Goal: Task Accomplishment & Management: Complete application form

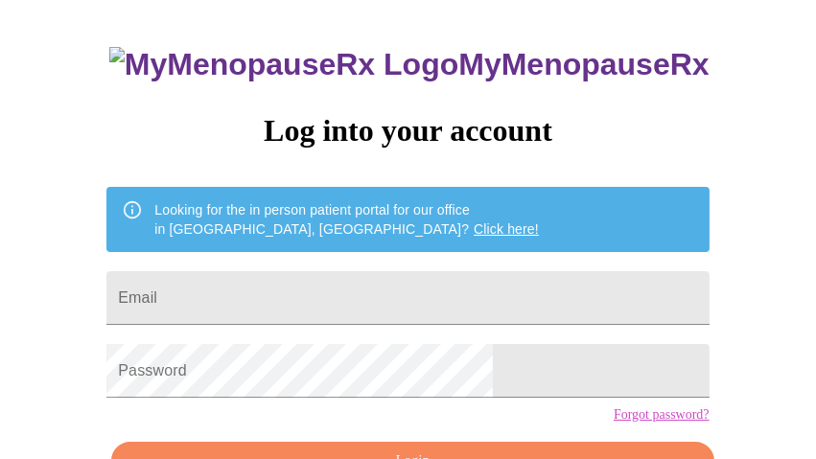
scroll to position [128, 0]
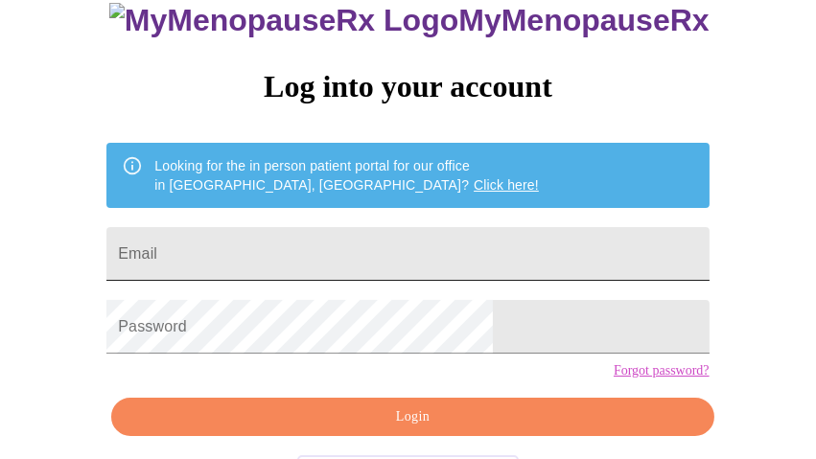
click at [316, 268] on input "Email" at bounding box center [407, 254] width 602 height 54
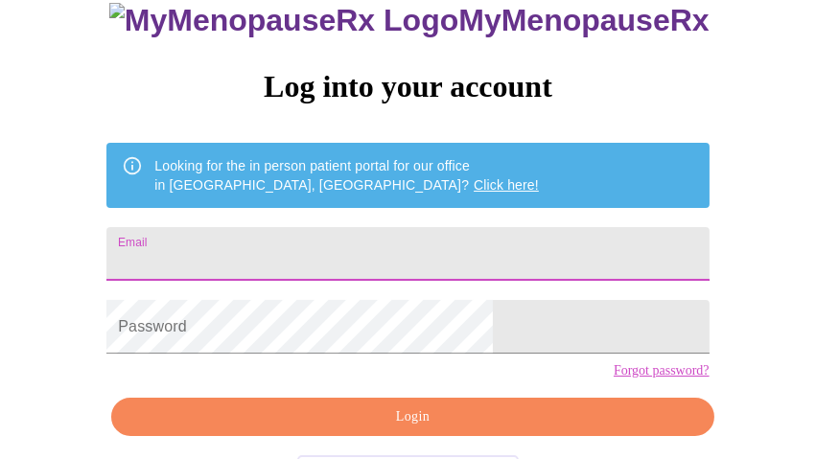
type input "[PERSON_NAME][EMAIL_ADDRESS][DOMAIN_NAME]"
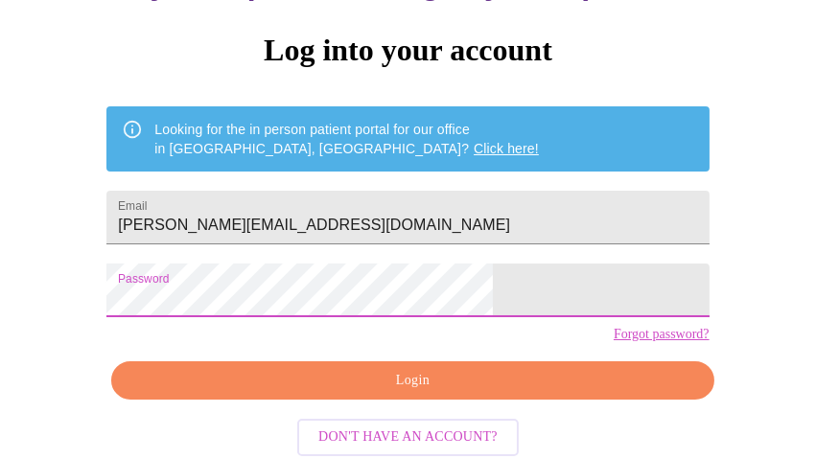
scroll to position [191, 0]
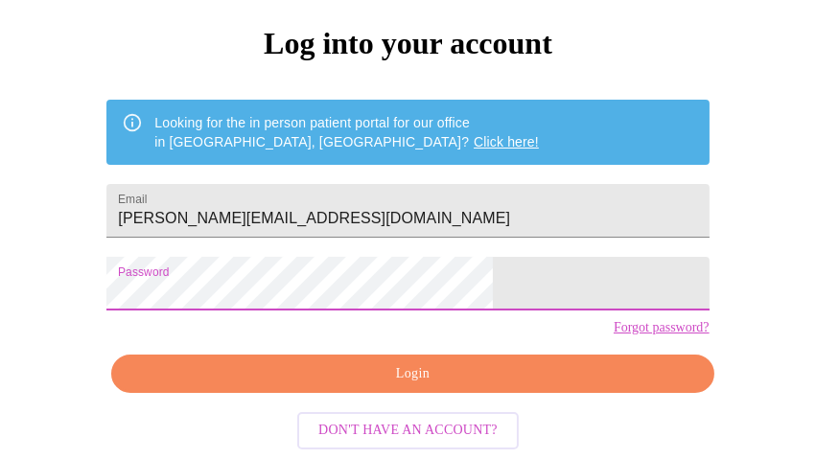
click at [393, 385] on span "Login" at bounding box center [412, 374] width 558 height 24
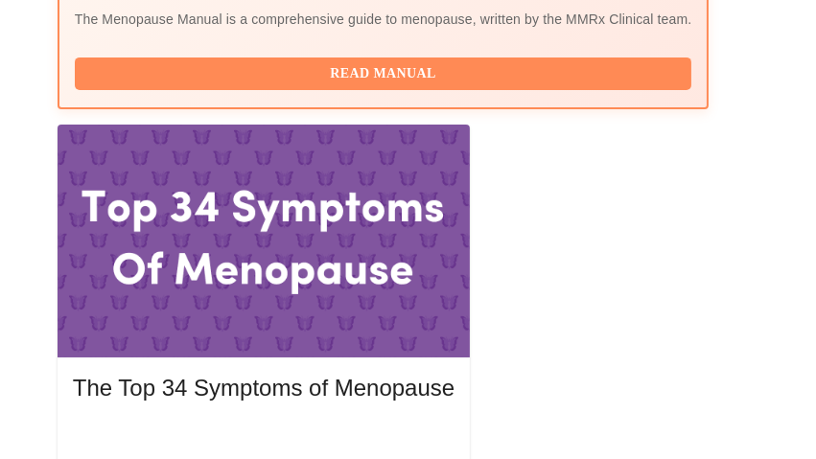
scroll to position [895, 0]
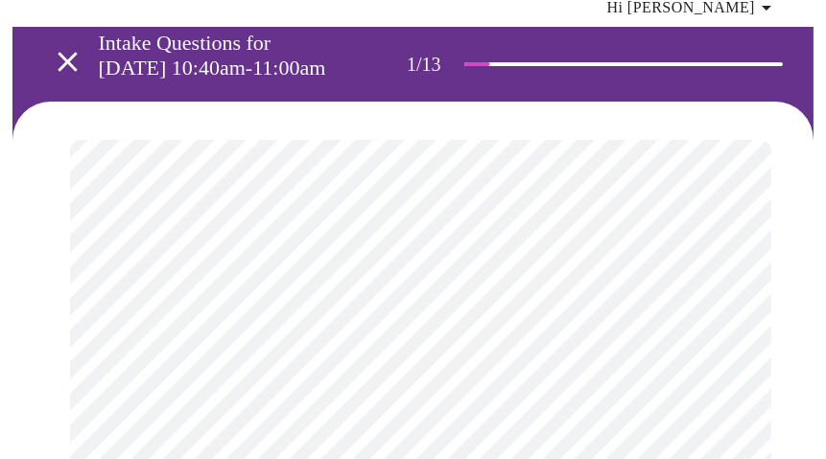
scroll to position [191, 0]
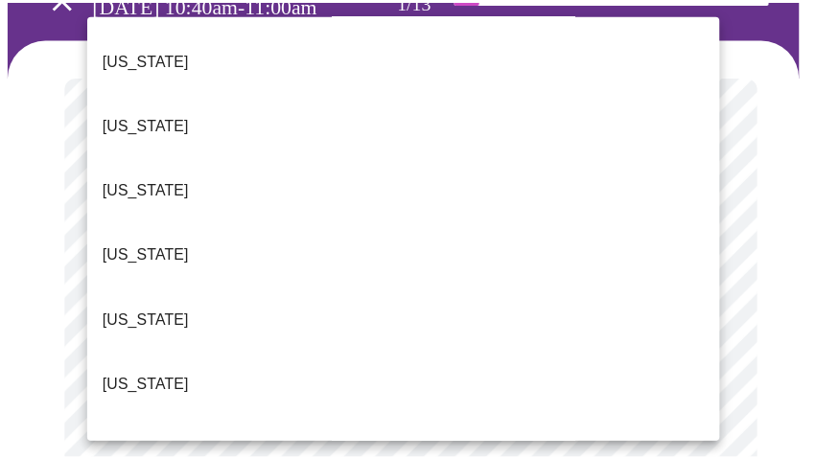
scroll to position [128, 0]
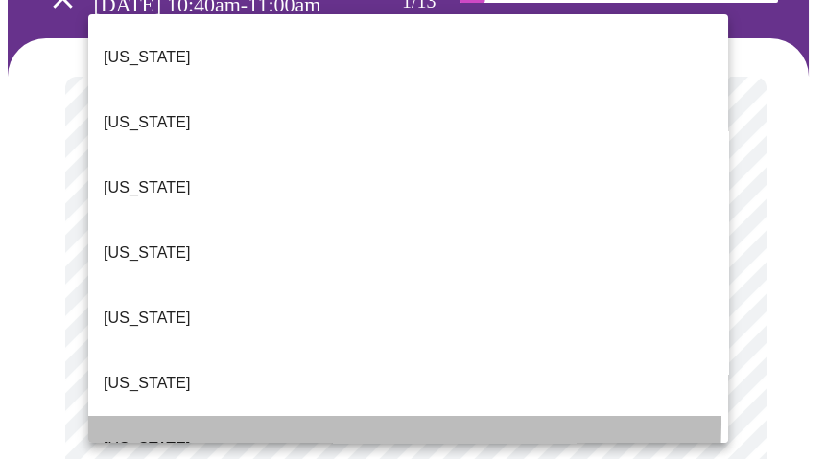
click at [213, 416] on li "[US_STATE]" at bounding box center [408, 448] width 640 height 65
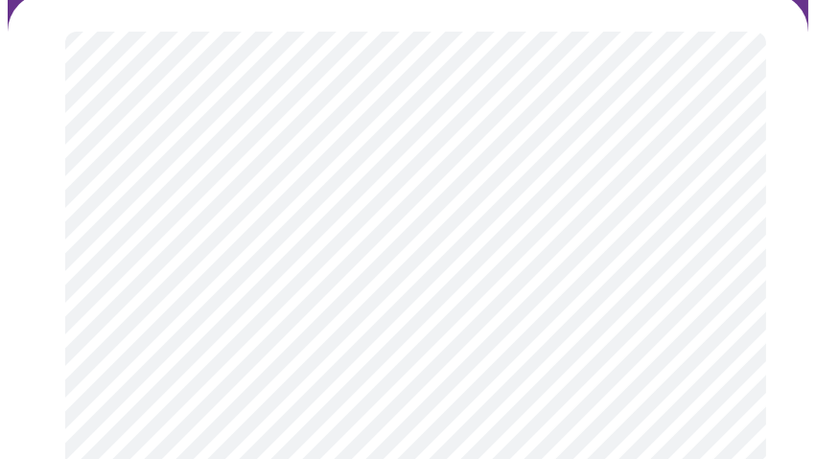
scroll to position [255, 0]
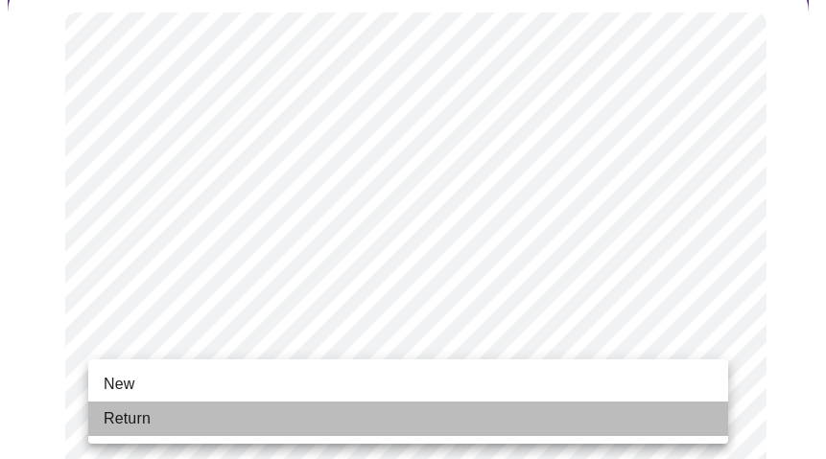
click at [214, 429] on li "Return" at bounding box center [408, 419] width 640 height 35
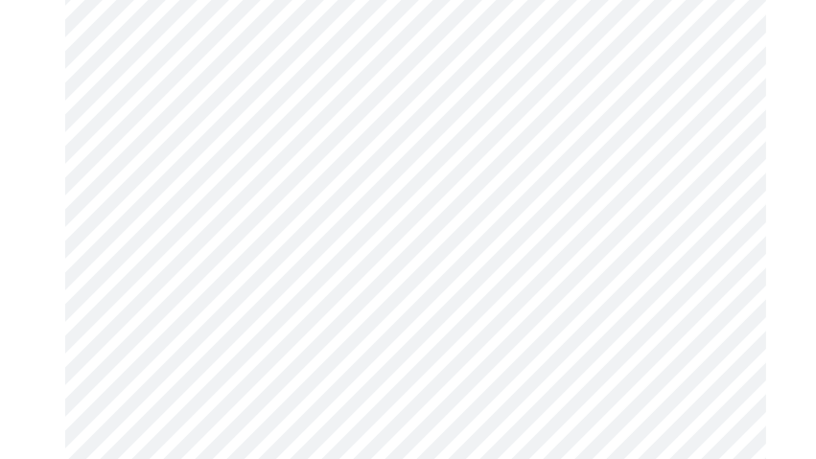
scroll to position [1214, 0]
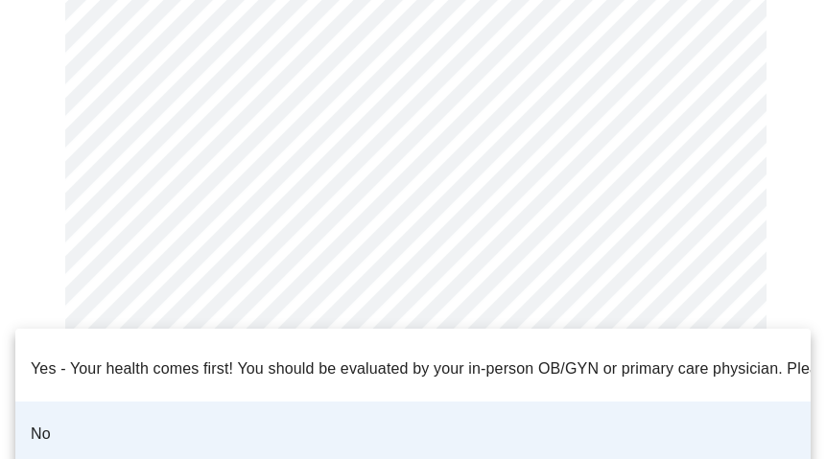
click at [285, 315] on div at bounding box center [413, 229] width 826 height 459
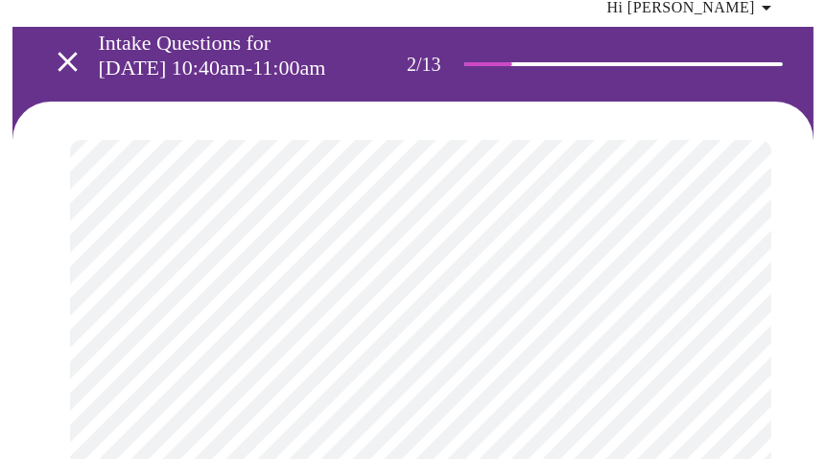
scroll to position [192, 0]
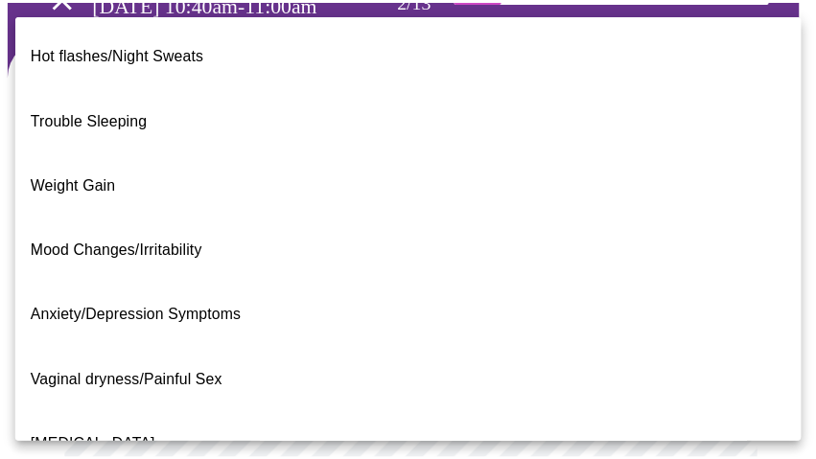
scroll to position [0, 0]
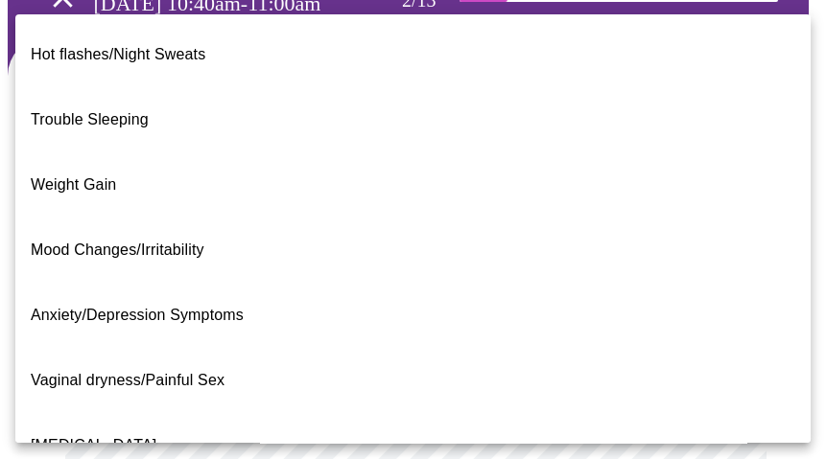
click at [112, 111] on span "Trouble Sleeping" at bounding box center [90, 119] width 118 height 16
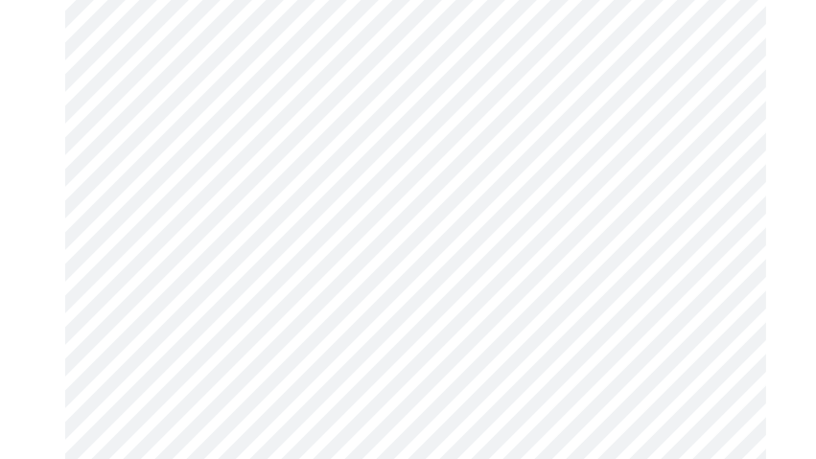
scroll to position [448, 0]
click at [303, 253] on body "MyMenopauseRx Appointments Messaging Labs Uploads Medications Community Refer a…" at bounding box center [408, 201] width 801 height 1282
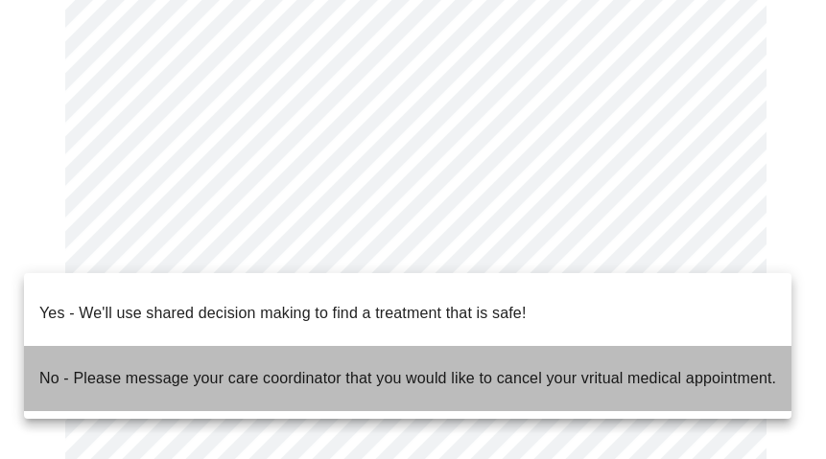
click at [254, 367] on p "No - Please message your care coordinator that you would like to cancel your vr…" at bounding box center [407, 378] width 736 height 23
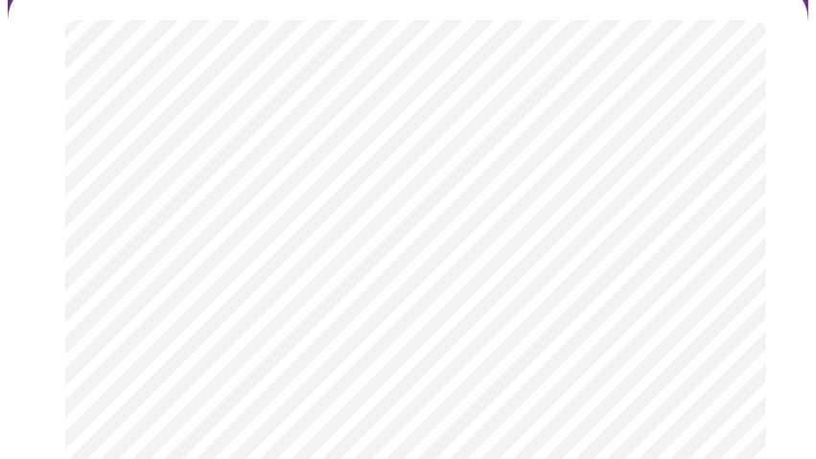
scroll to position [255, 0]
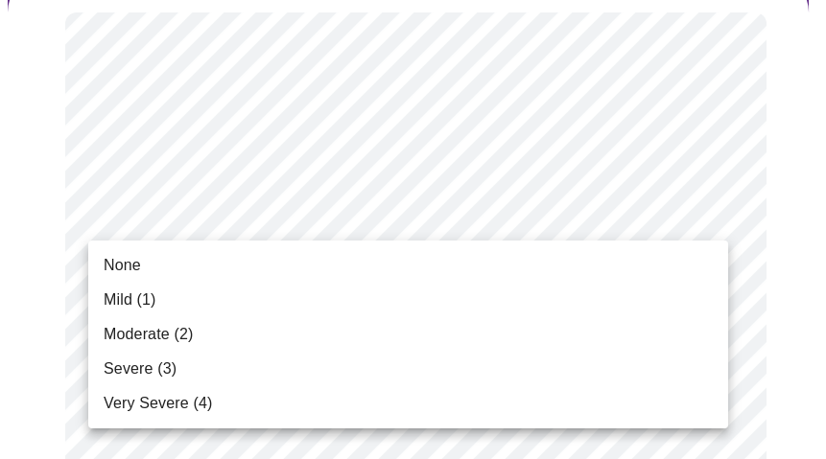
click at [247, 295] on li "Mild (1)" at bounding box center [408, 300] width 640 height 35
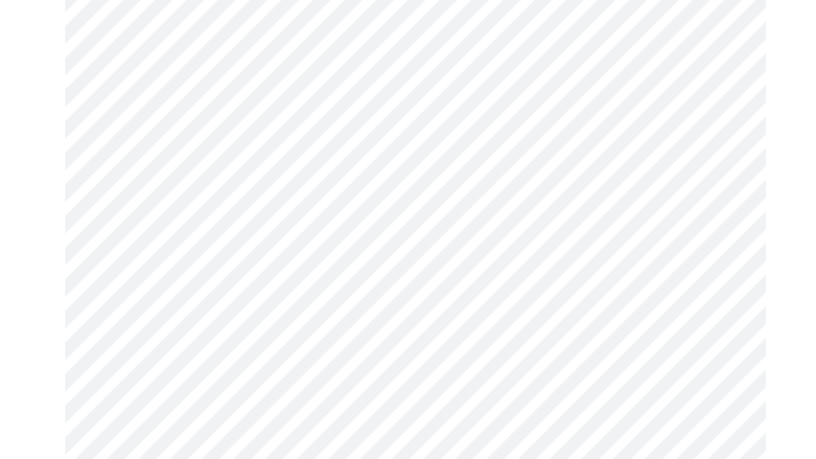
scroll to position [384, 0]
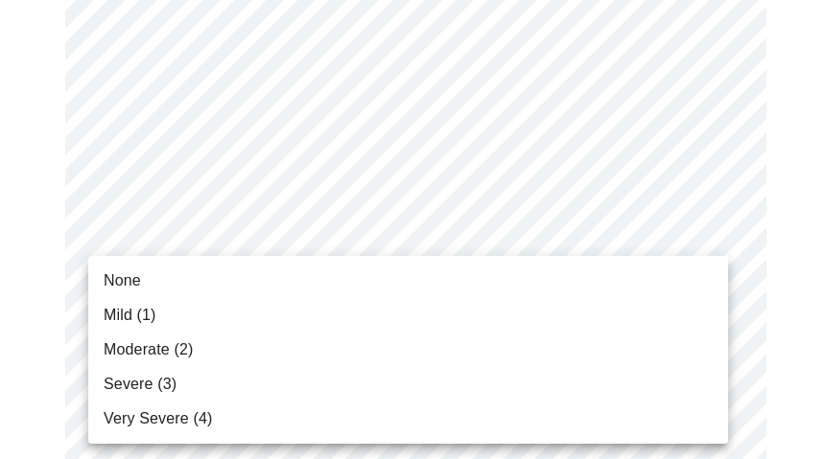
click at [258, 275] on li "None" at bounding box center [408, 281] width 640 height 35
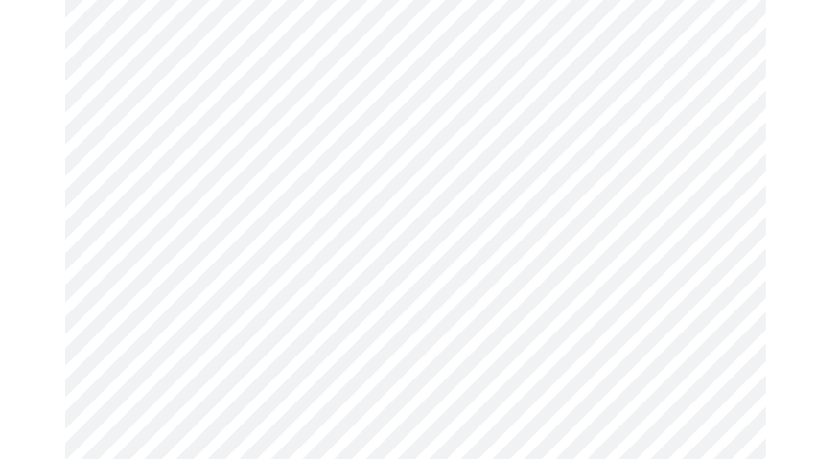
scroll to position [511, 0]
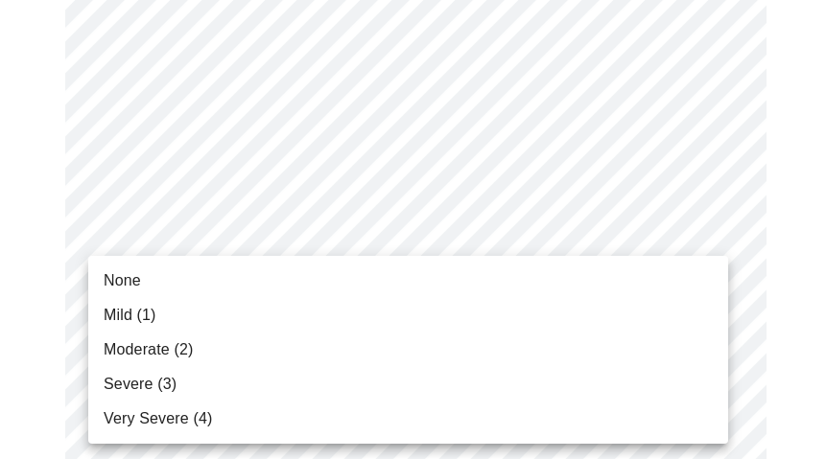
click at [272, 345] on li "Moderate (2)" at bounding box center [408, 350] width 640 height 35
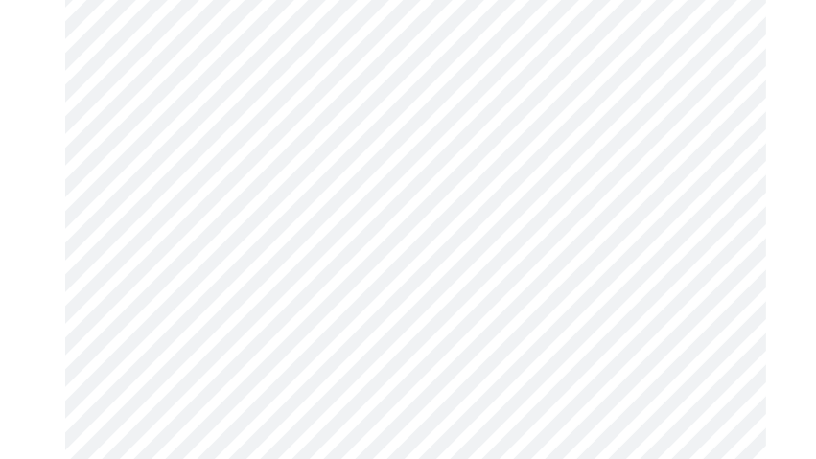
scroll to position [639, 0]
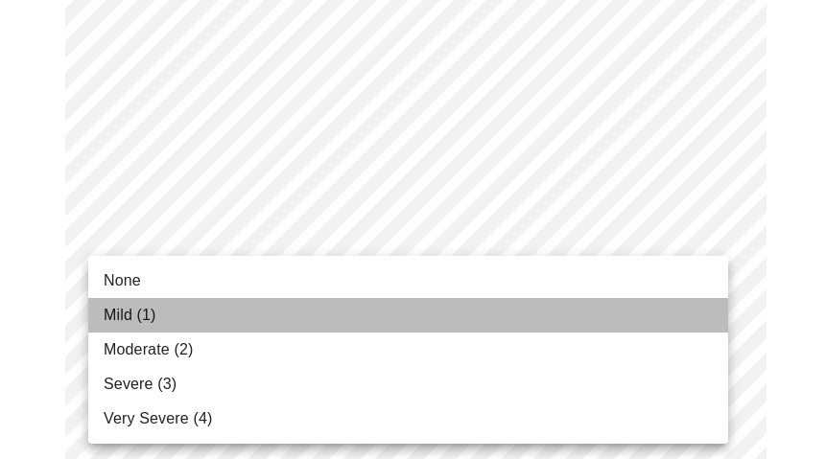
click at [161, 313] on li "Mild (1)" at bounding box center [408, 315] width 640 height 35
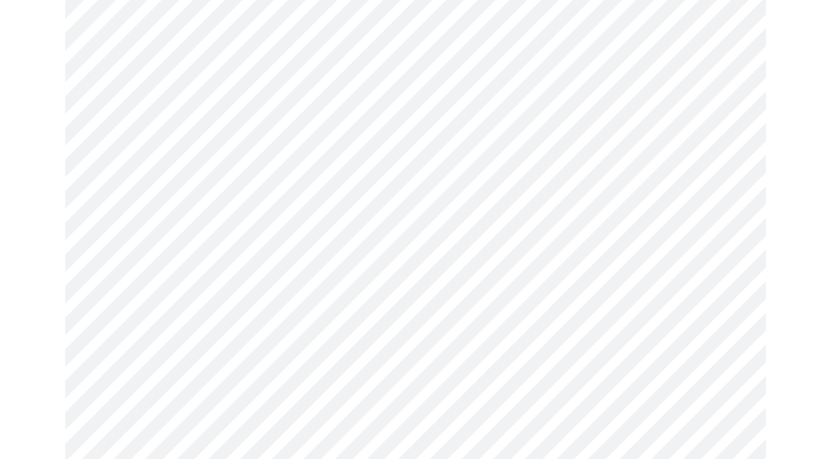
scroll to position [767, 0]
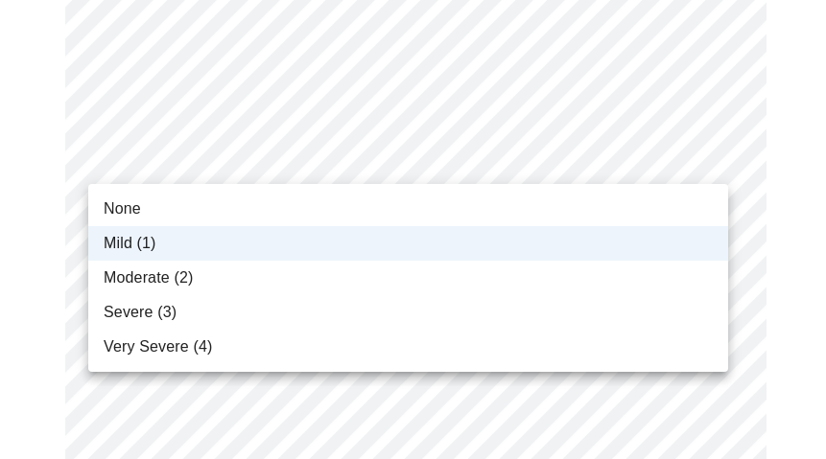
click at [205, 216] on li "None" at bounding box center [408, 209] width 640 height 35
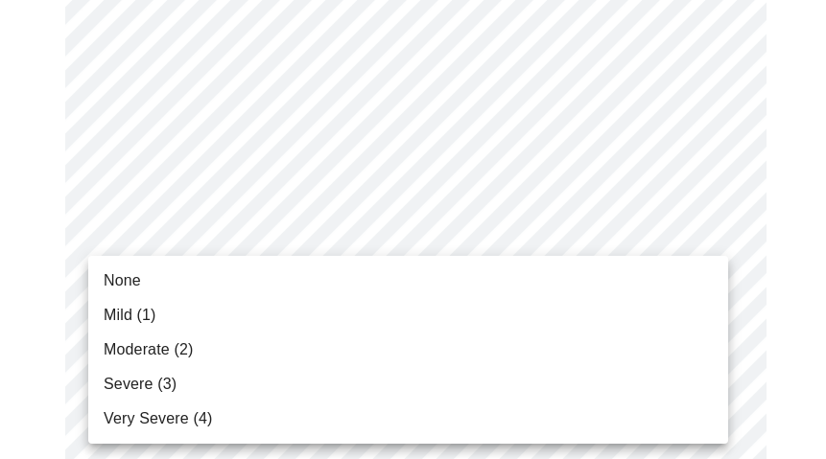
click at [177, 342] on span "Moderate (2)" at bounding box center [148, 350] width 89 height 23
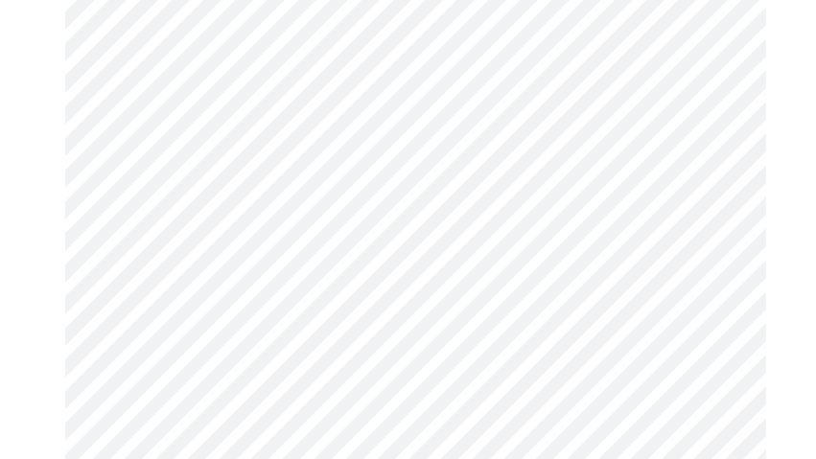
scroll to position [895, 0]
click at [320, 296] on body "MyMenopauseRx Appointments Messaging Labs Uploads Medications Community Refer a…" at bounding box center [408, 378] width 801 height 2531
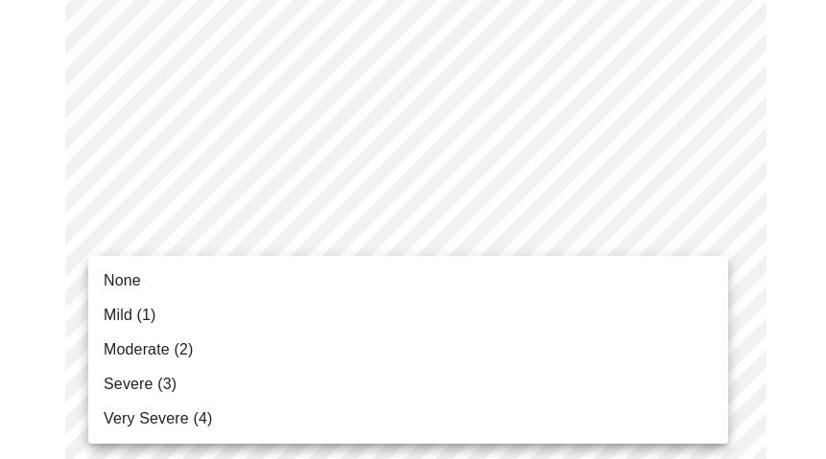
click at [248, 313] on li "Mild (1)" at bounding box center [408, 315] width 640 height 35
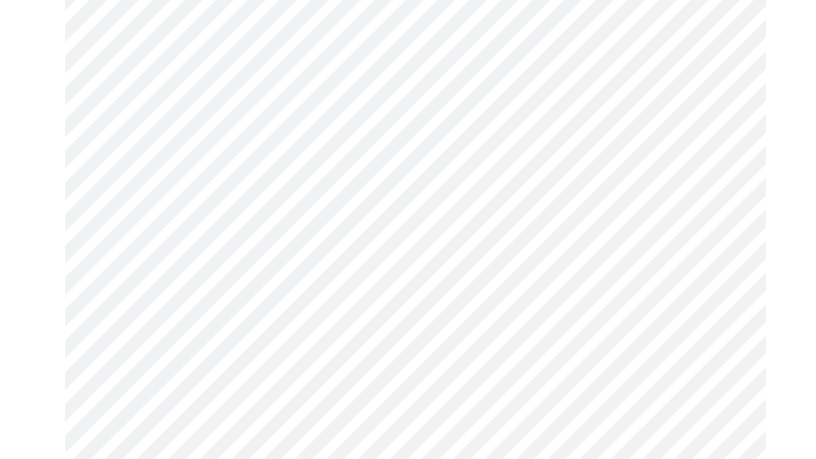
scroll to position [1086, 0]
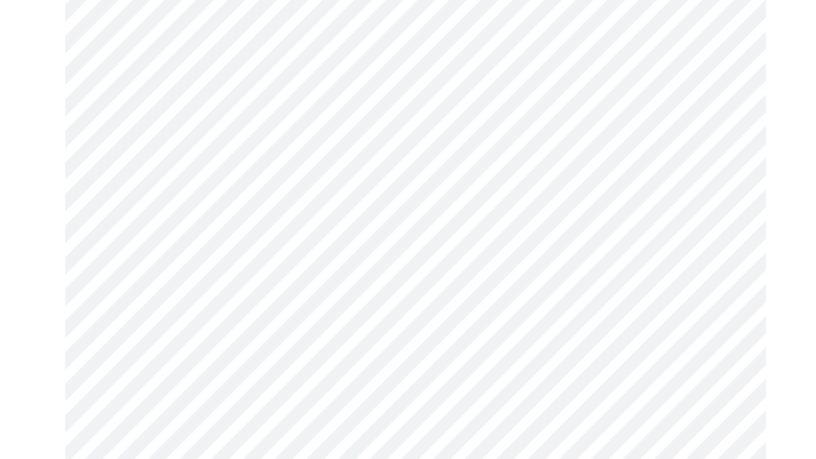
click at [332, 274] on body "MyMenopauseRx Appointments Messaging Labs Uploads Medications Community Refer a…" at bounding box center [408, 173] width 801 height 2504
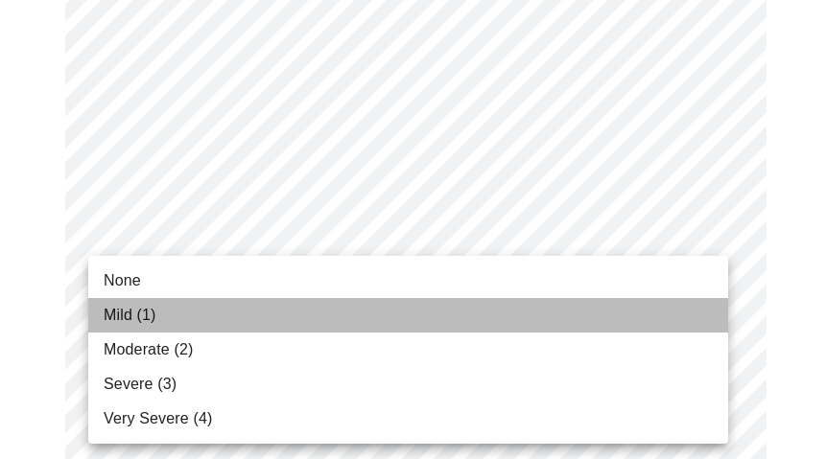
click at [168, 317] on li "Mild (1)" at bounding box center [408, 315] width 640 height 35
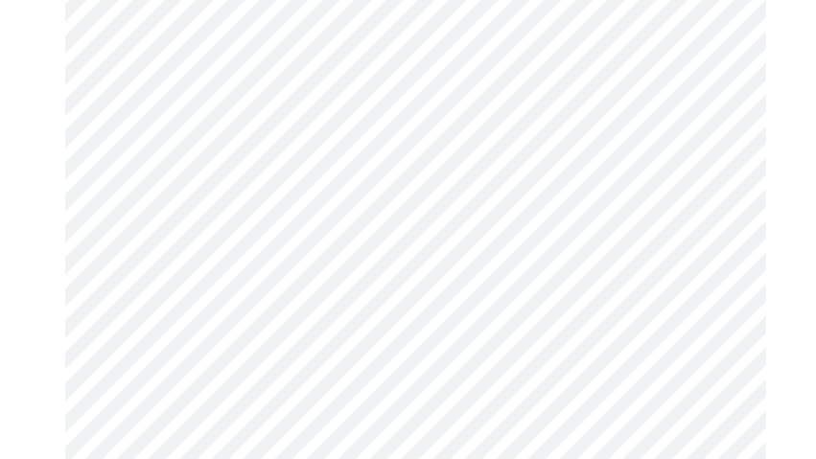
scroll to position [1214, 0]
click at [362, 288] on body "MyMenopauseRx Appointments Messaging Labs Uploads Medications Community Refer a…" at bounding box center [408, 32] width 801 height 2477
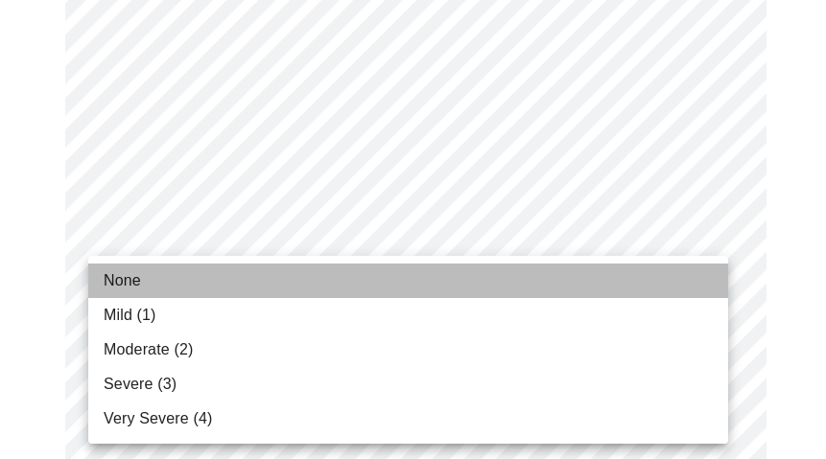
click at [292, 268] on li "None" at bounding box center [408, 281] width 640 height 35
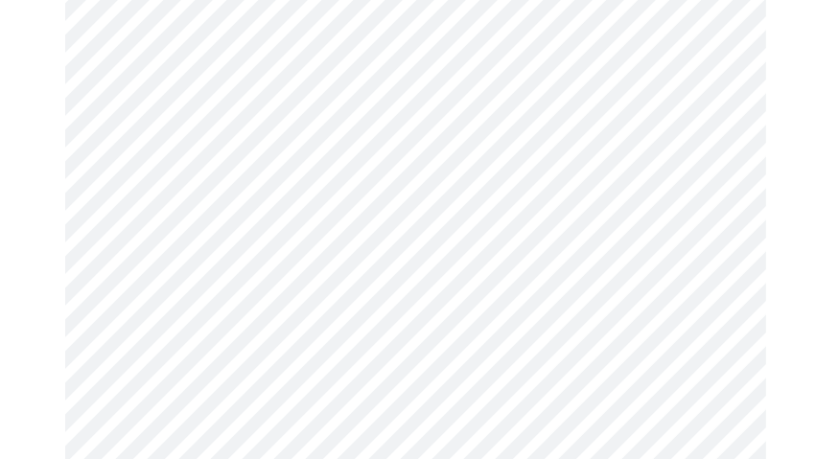
scroll to position [1343, 0]
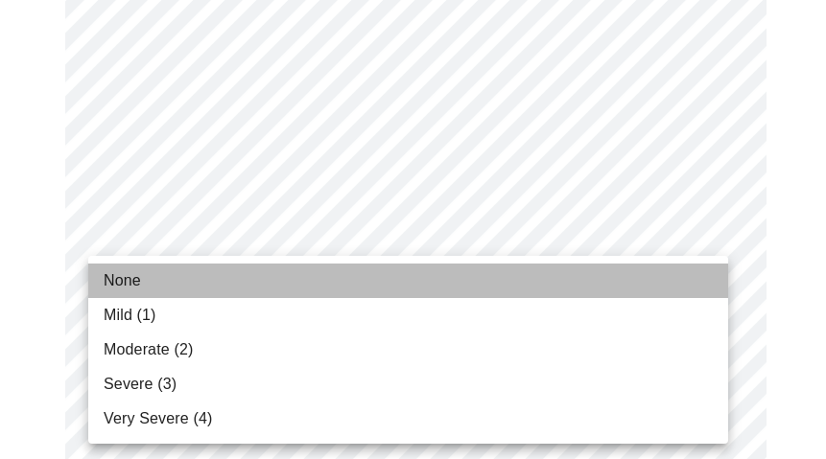
click at [269, 278] on li "None" at bounding box center [408, 281] width 640 height 35
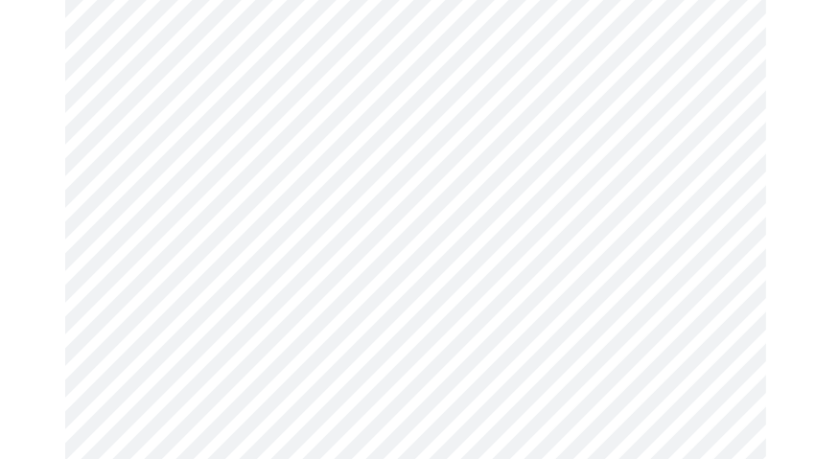
scroll to position [1470, 0]
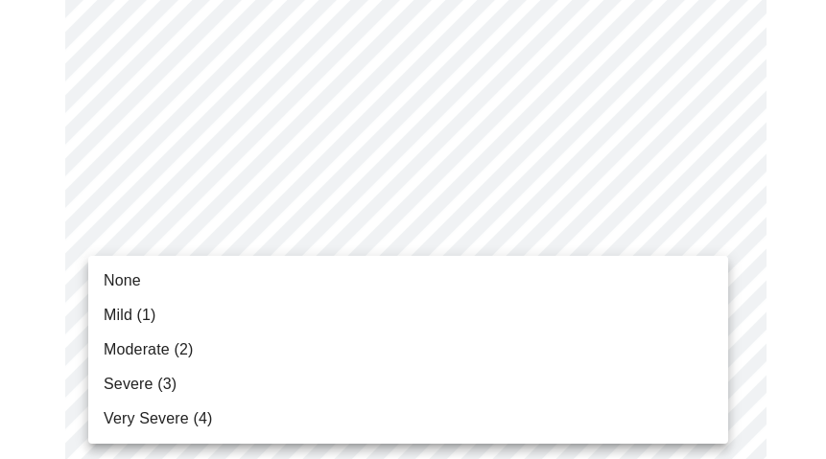
click at [311, 285] on li "None" at bounding box center [408, 281] width 640 height 35
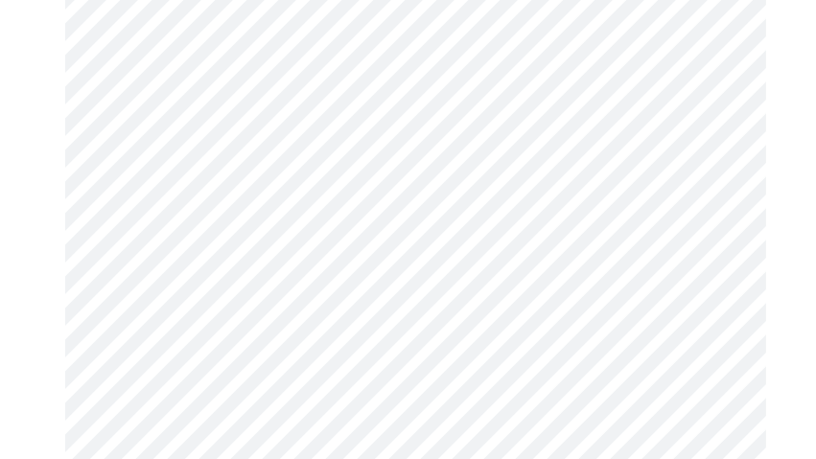
scroll to position [1598, 0]
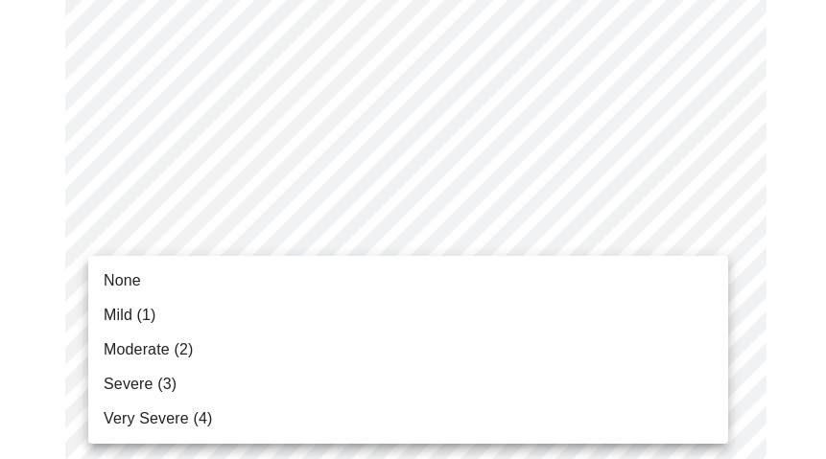
click at [246, 353] on li "Moderate (2)" at bounding box center [408, 350] width 640 height 35
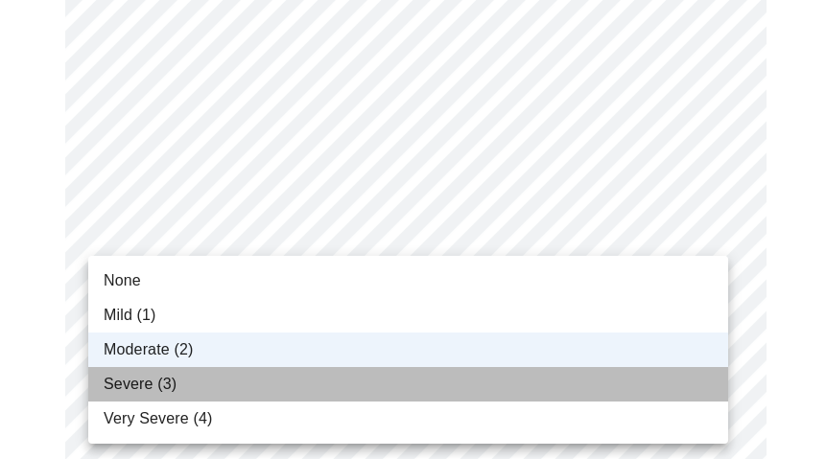
click at [293, 371] on li "Severe (3)" at bounding box center [408, 384] width 640 height 35
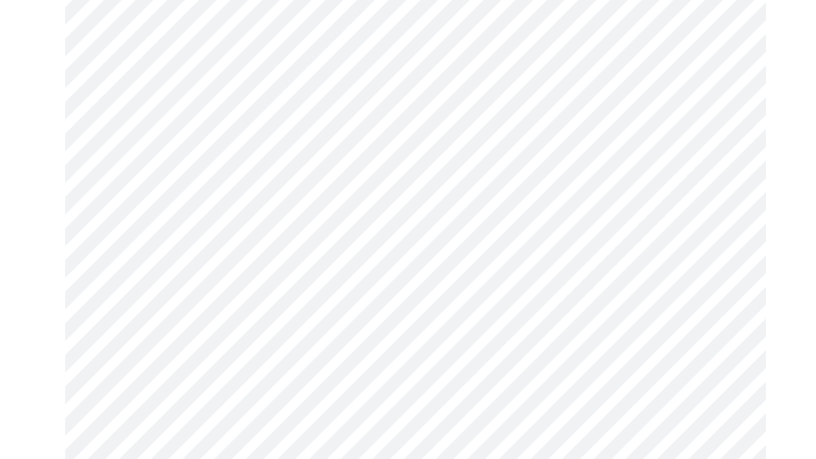
scroll to position [830, 0]
click at [341, 382] on body "MyMenopauseRx Appointments Messaging Labs Uploads Medications Community Refer a…" at bounding box center [408, 169] width 801 height 1985
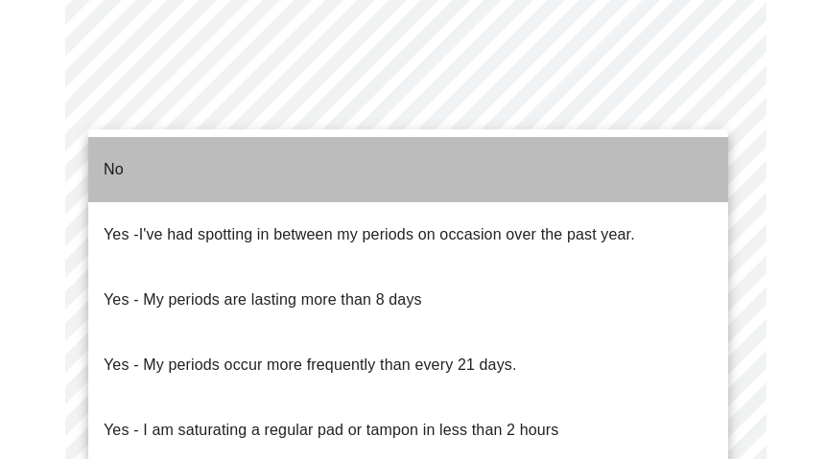
click at [311, 162] on li "No" at bounding box center [408, 169] width 640 height 65
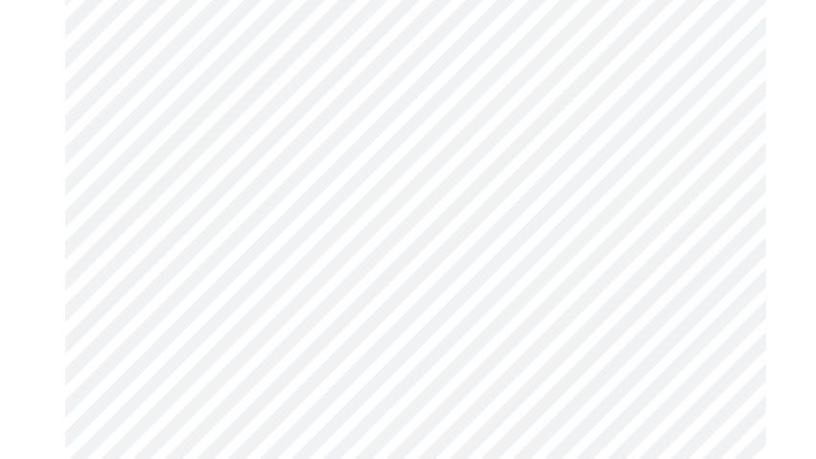
scroll to position [958, 0]
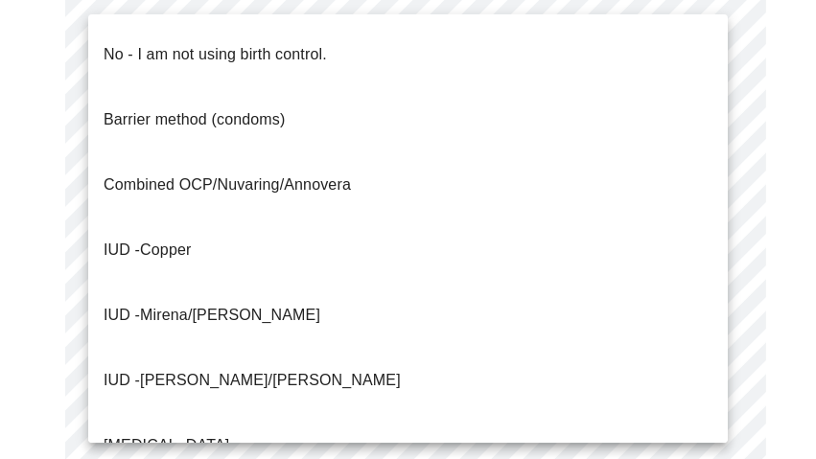
click at [354, 398] on body "MyMenopauseRx Appointments Messaging Labs Uploads Medications Community Refer a…" at bounding box center [408, 49] width 801 height 1999
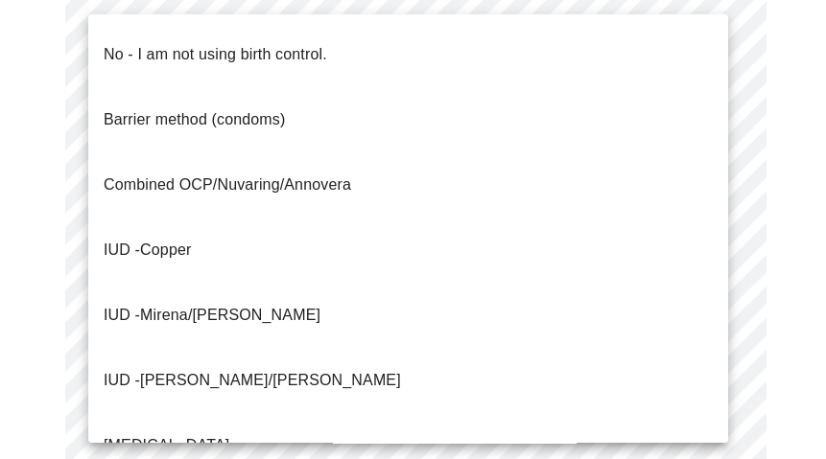
click at [353, 48] on li "No - I am not using birth control." at bounding box center [408, 54] width 640 height 65
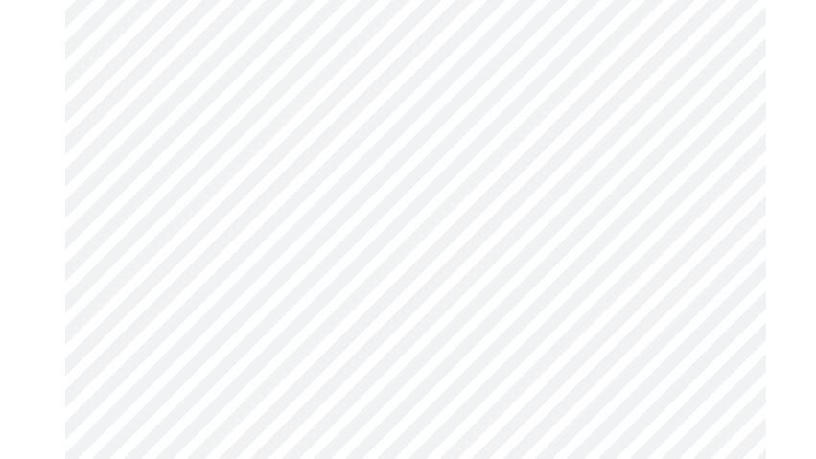
scroll to position [1151, 0]
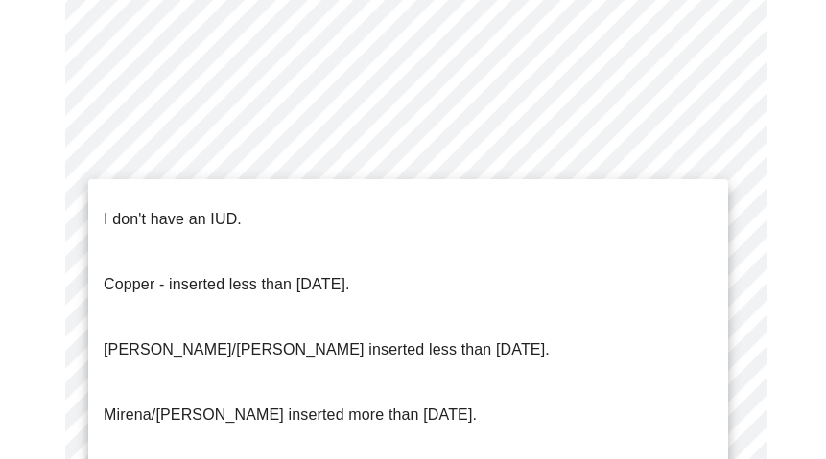
click at [316, 198] on li "I don't have an IUD." at bounding box center [408, 219] width 640 height 65
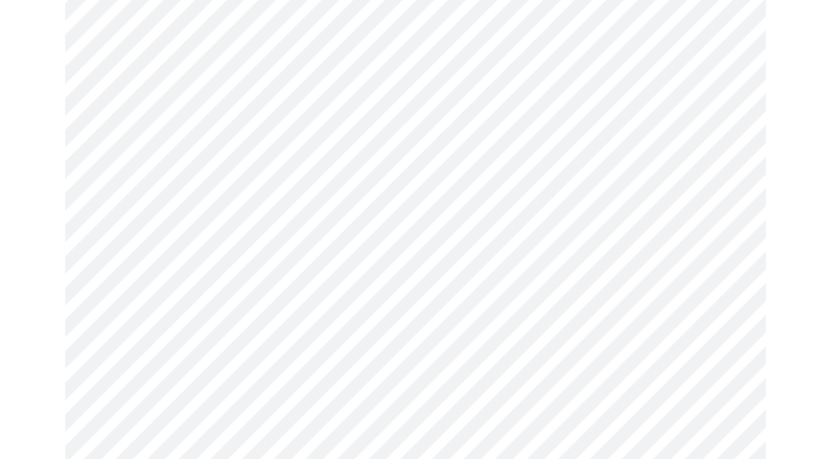
scroll to position [1406, 0]
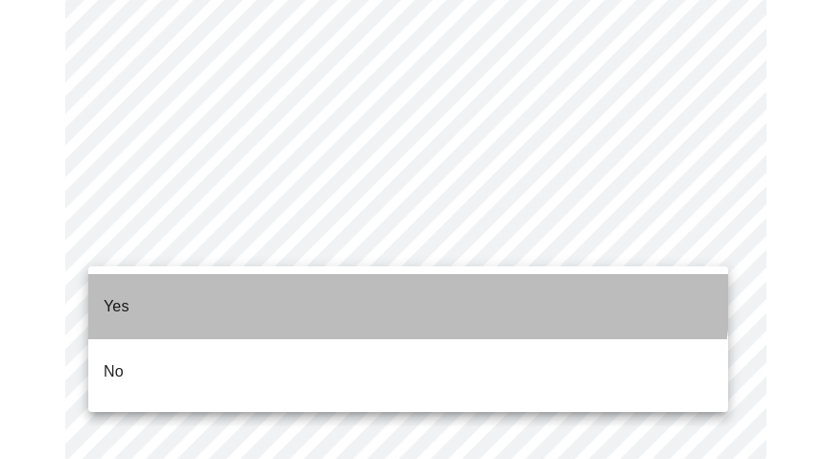
drag, startPoint x: 304, startPoint y: 280, endPoint x: 340, endPoint y: 293, distance: 38.8
click at [306, 280] on li "Yes" at bounding box center [408, 306] width 640 height 65
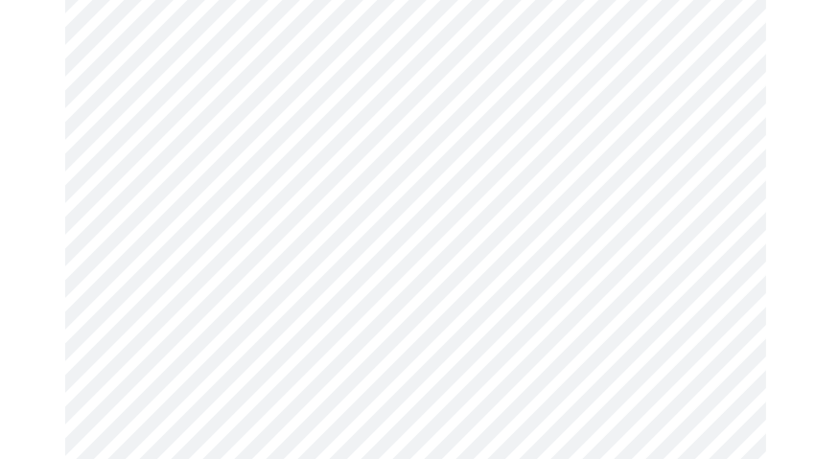
scroll to position [384, 0]
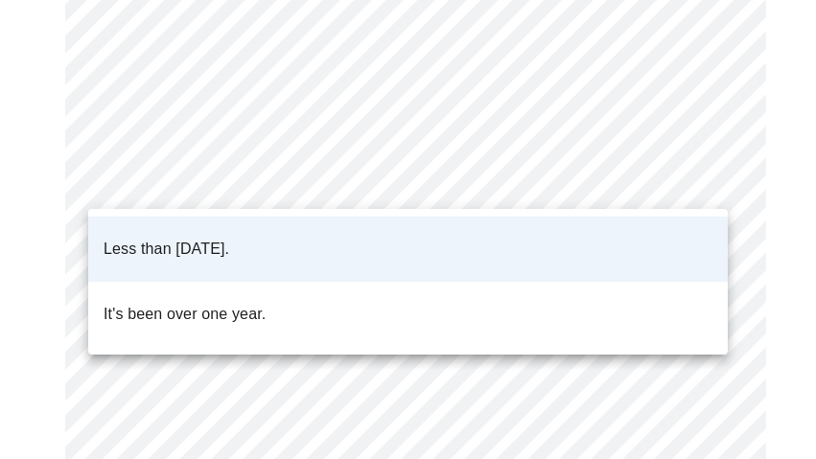
click at [284, 175] on body "MyMenopauseRx Appointments Messaging Labs Uploads Medications Community Refer a…" at bounding box center [408, 397] width 801 height 1546
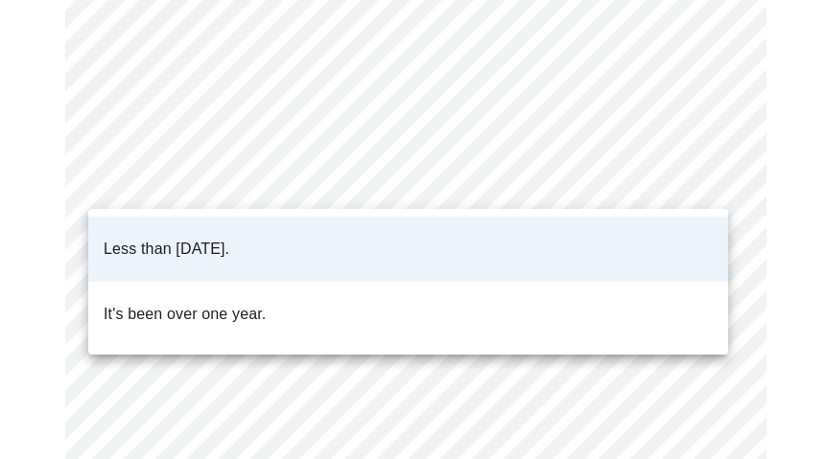
click at [273, 230] on li "Less than [DATE]." at bounding box center [408, 249] width 640 height 65
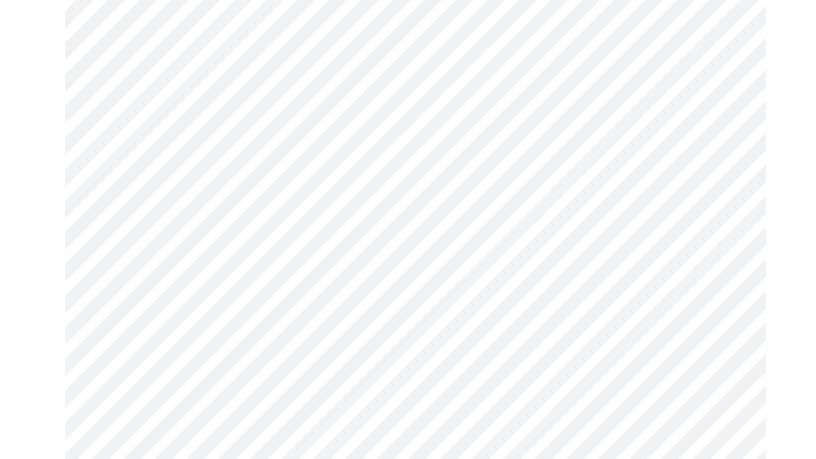
click at [389, 371] on body "MyMenopauseRx Appointments Messaging Labs Uploads Medications Community Refer a…" at bounding box center [408, 384] width 801 height 1521
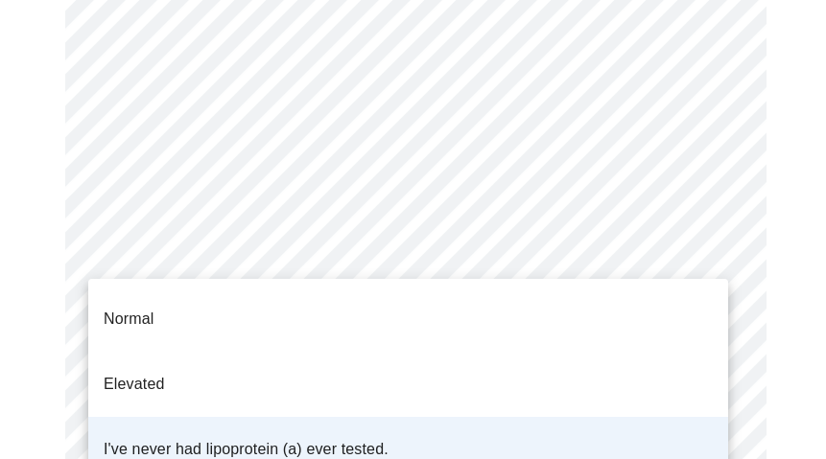
click at [398, 417] on li "I've never had lipoprotein (a) ever tested." at bounding box center [408, 449] width 640 height 65
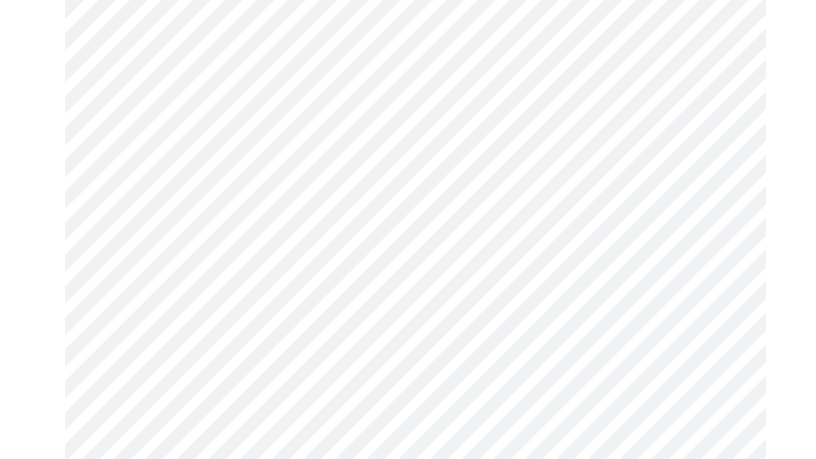
scroll to position [5050, 0]
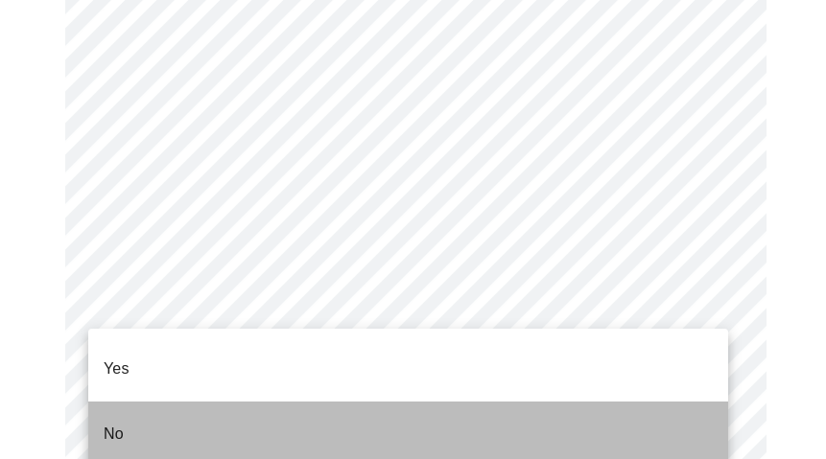
click at [223, 402] on li "No" at bounding box center [408, 434] width 640 height 65
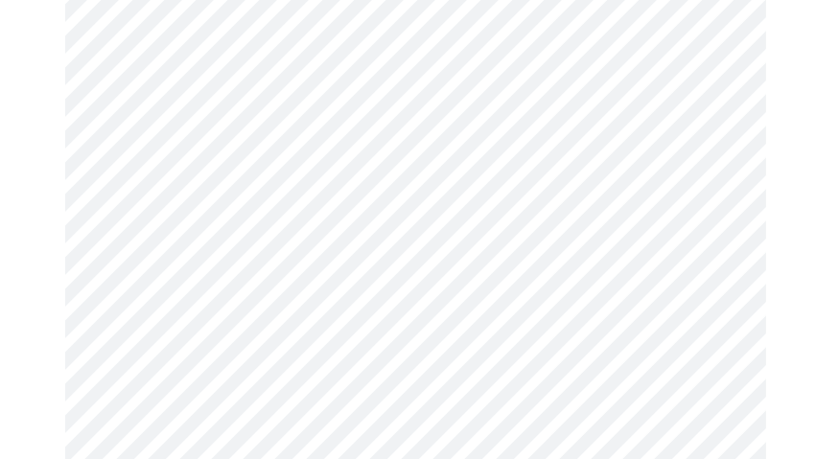
scroll to position [575, 0]
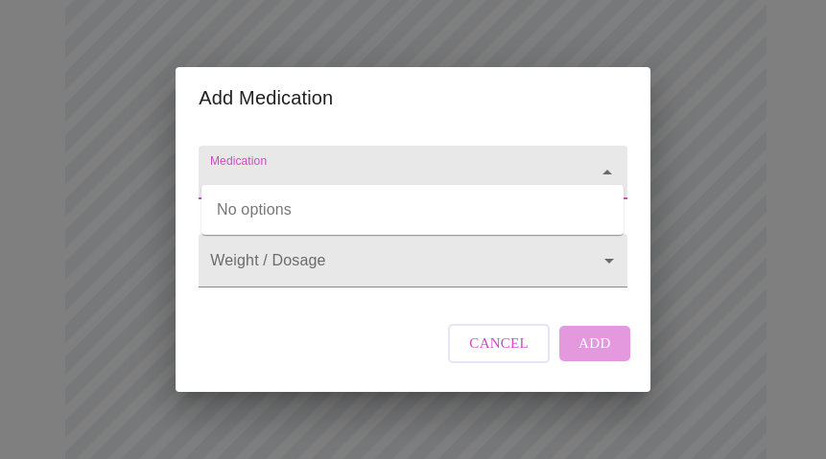
click at [247, 164] on input "Medication" at bounding box center [385, 181] width 358 height 35
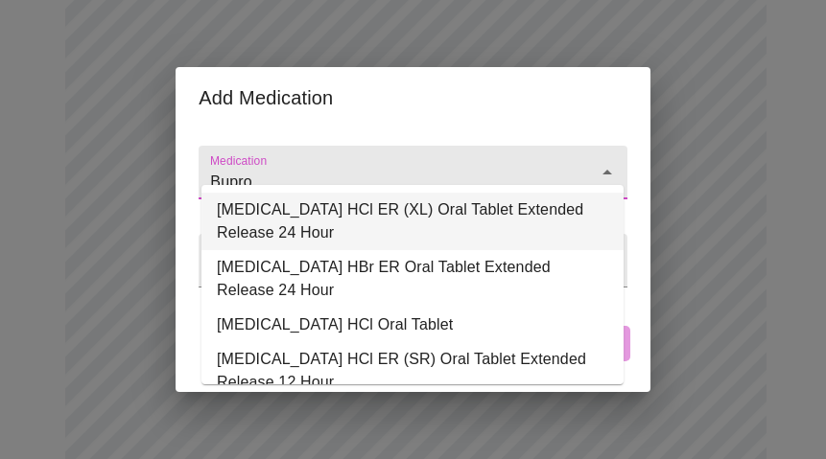
click at [258, 208] on li "[MEDICAL_DATA] HCl ER (XL) Oral Tablet Extended Release 24 Hour" at bounding box center [412, 222] width 422 height 58
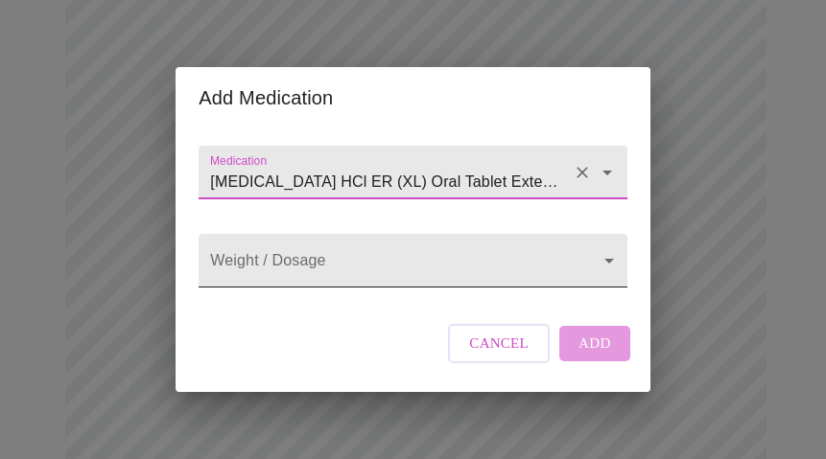
type input "[MEDICAL_DATA] HCl ER (XL) Oral Tablet Extended Release 24 Hour"
click at [343, 263] on body "MyMenopauseRx Appointments Messaging Labs Uploads Medications Community Refer a…" at bounding box center [413, 349] width 810 height 1834
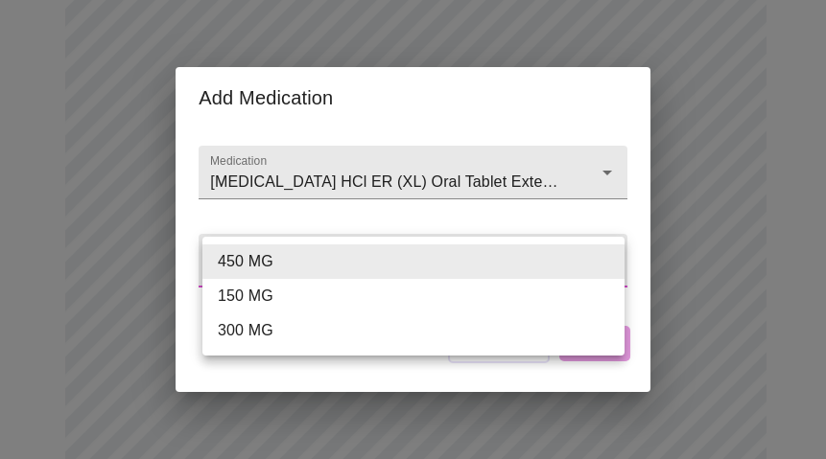
click at [326, 292] on li "150 MG" at bounding box center [413, 296] width 422 height 35
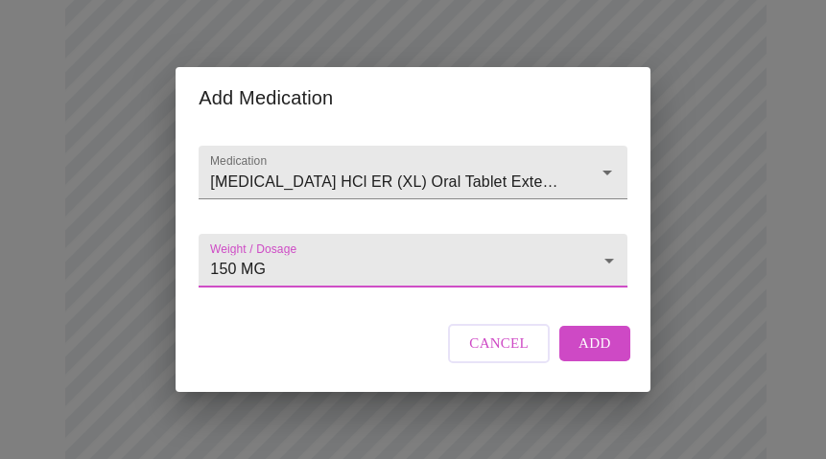
click at [539, 267] on body "MyMenopauseRx Appointments Messaging Labs Uploads Medications Community Refer a…" at bounding box center [413, 349] width 810 height 1834
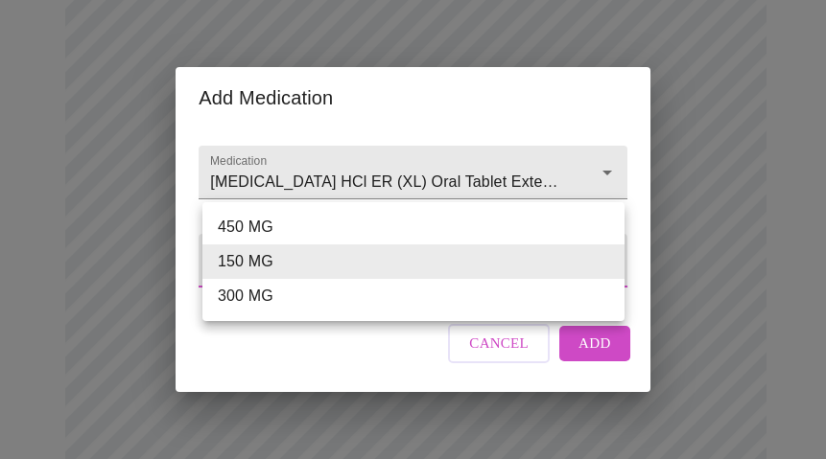
click at [445, 298] on li "300 MG" at bounding box center [413, 296] width 422 height 35
type input "300 MG"
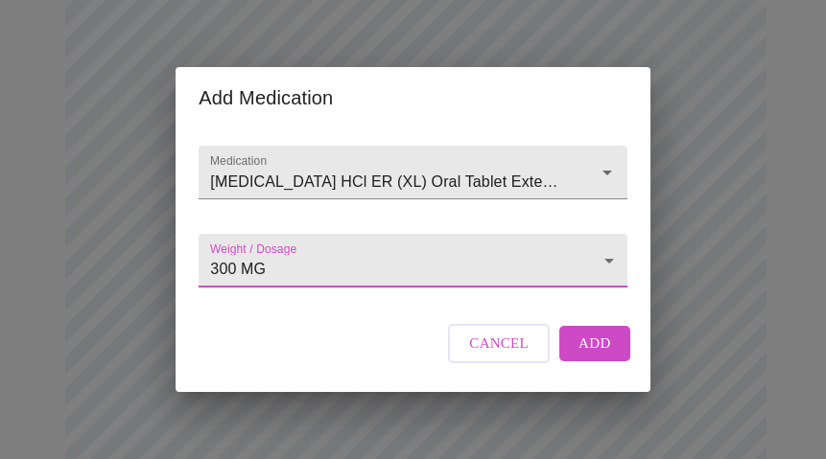
click at [598, 356] on span "Add" at bounding box center [594, 343] width 33 height 25
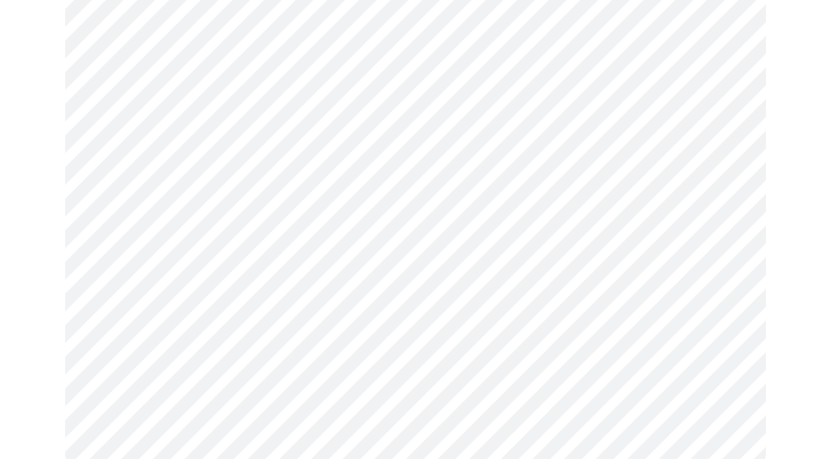
scroll to position [1430, 0]
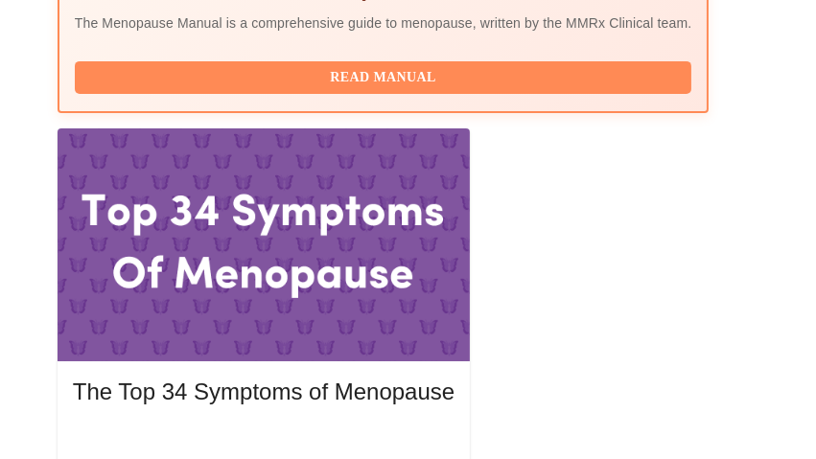
scroll to position [854, 0]
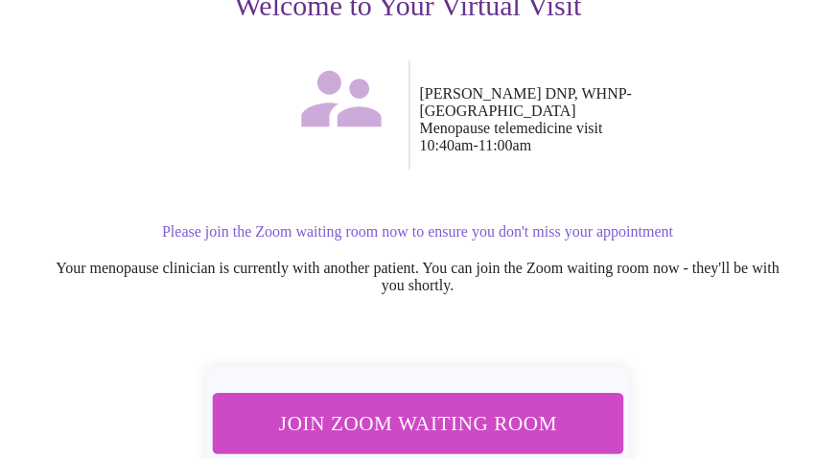
scroll to position [319, 0]
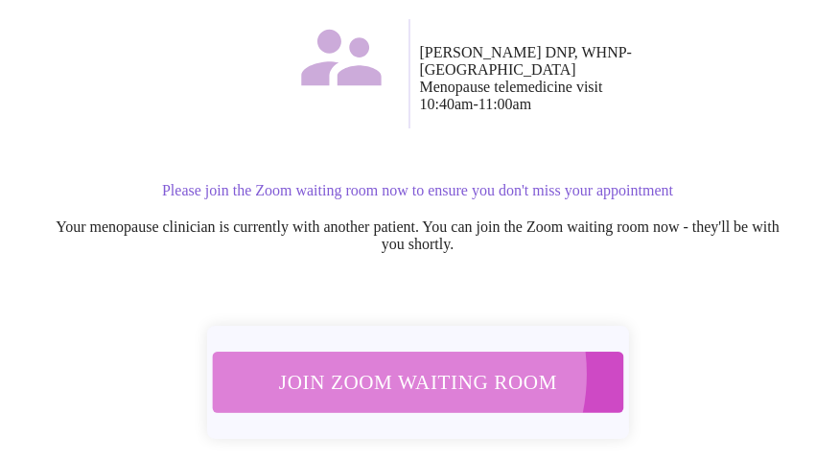
click at [399, 364] on span "Join Zoom Waiting Room" at bounding box center [417, 381] width 361 height 35
